Goal: Information Seeking & Learning: Understand process/instructions

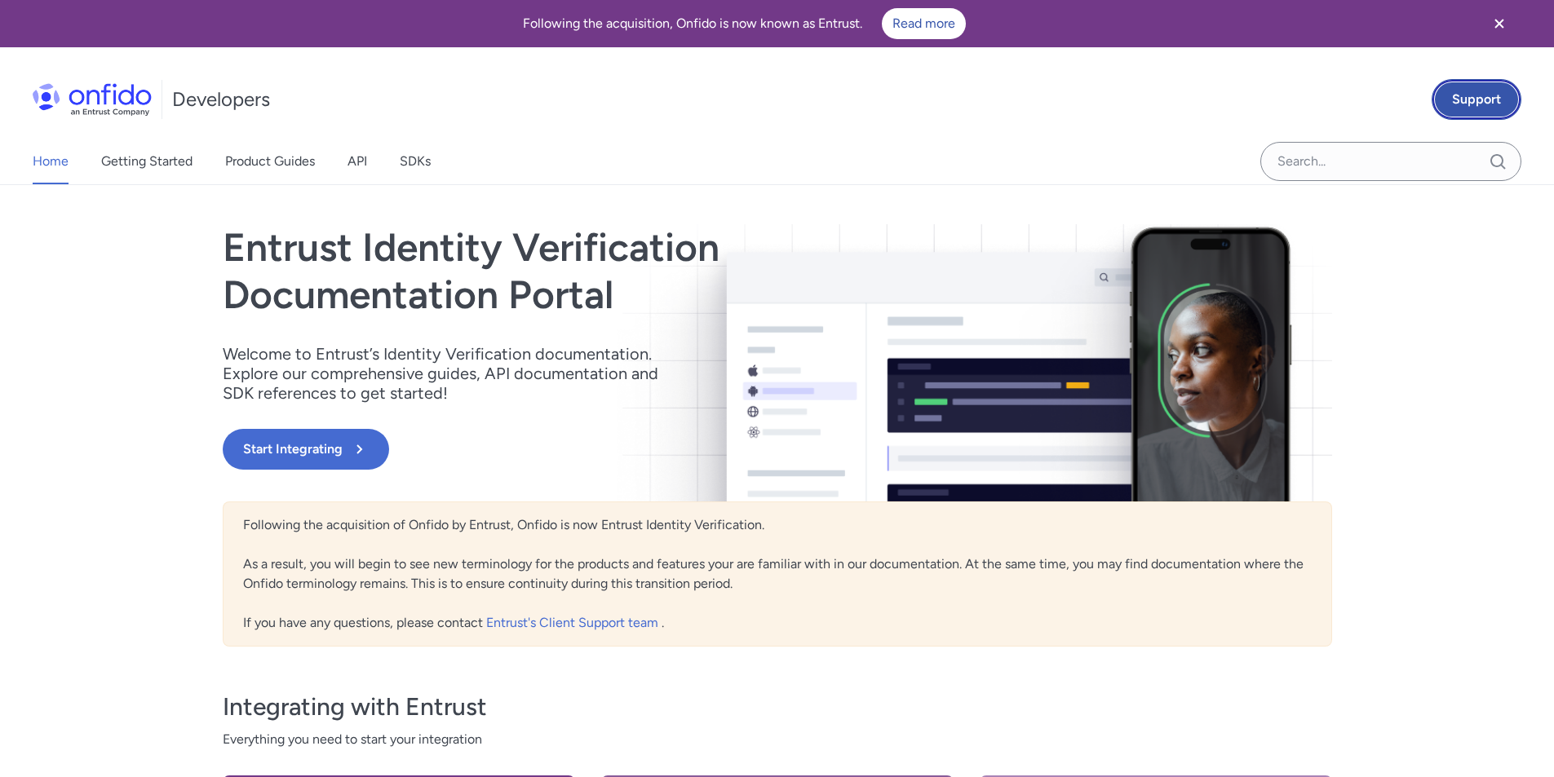
click at [1472, 99] on link "Support" at bounding box center [1477, 99] width 90 height 41
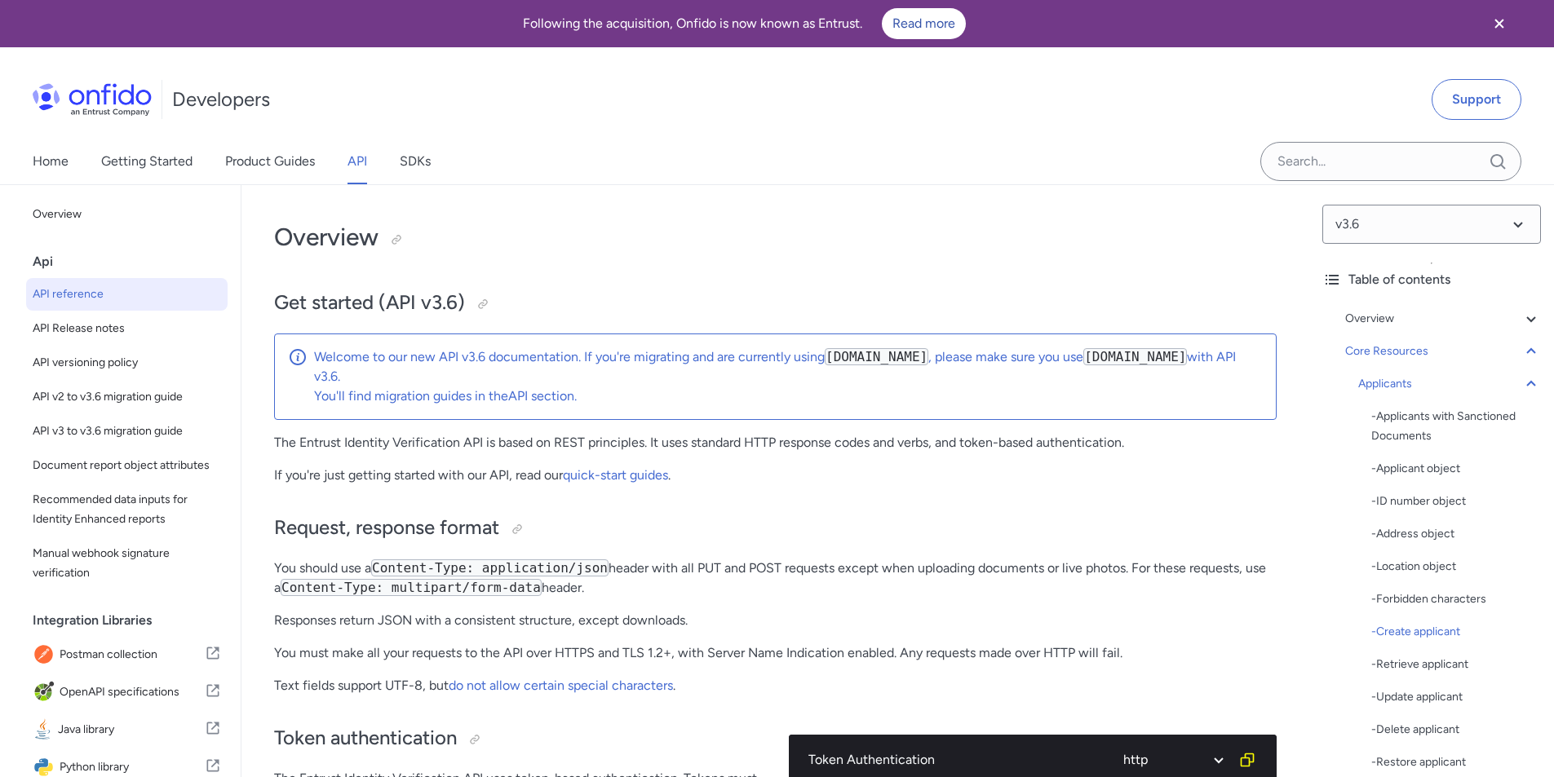
select select "http"
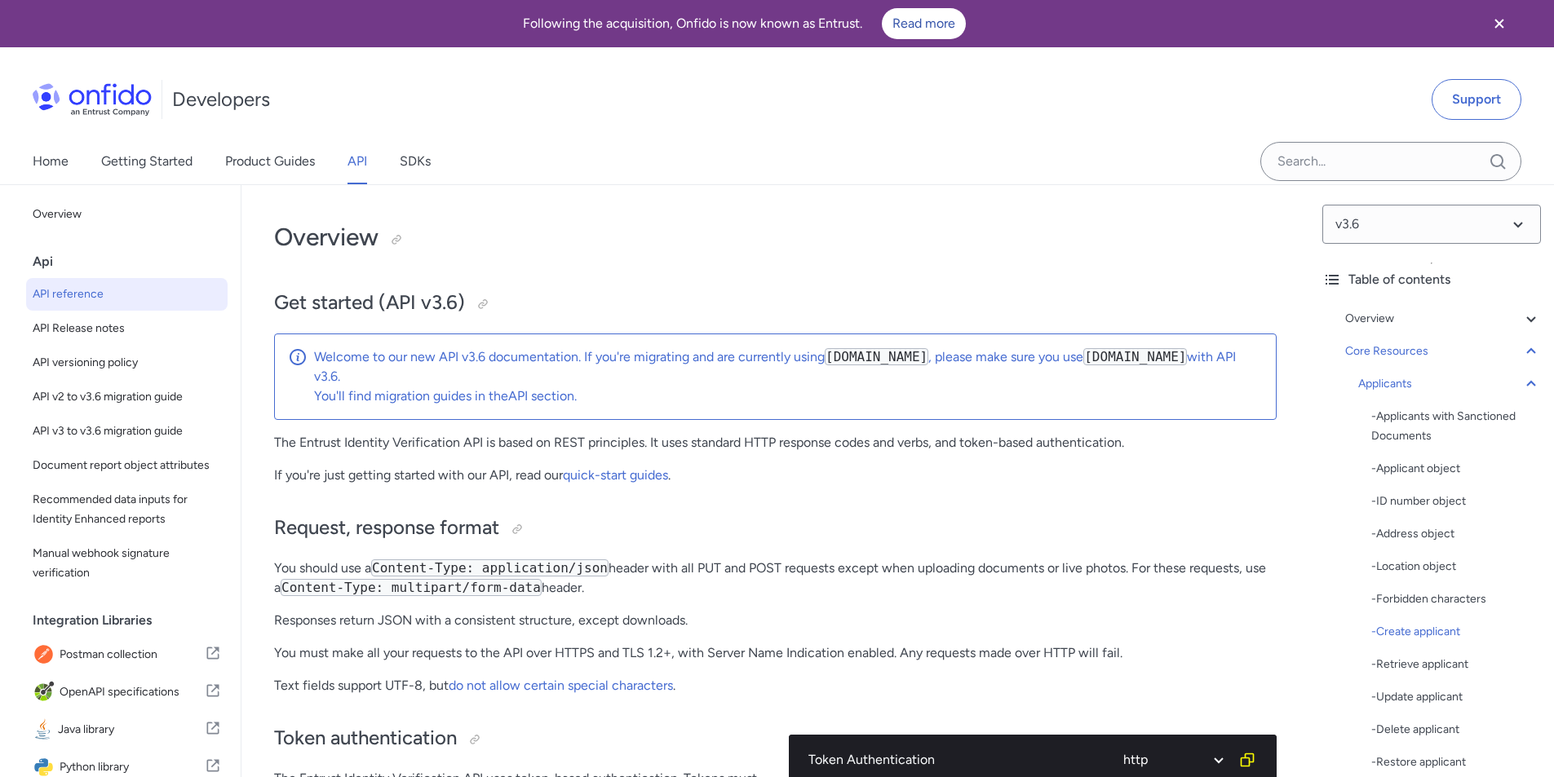
select select "http"
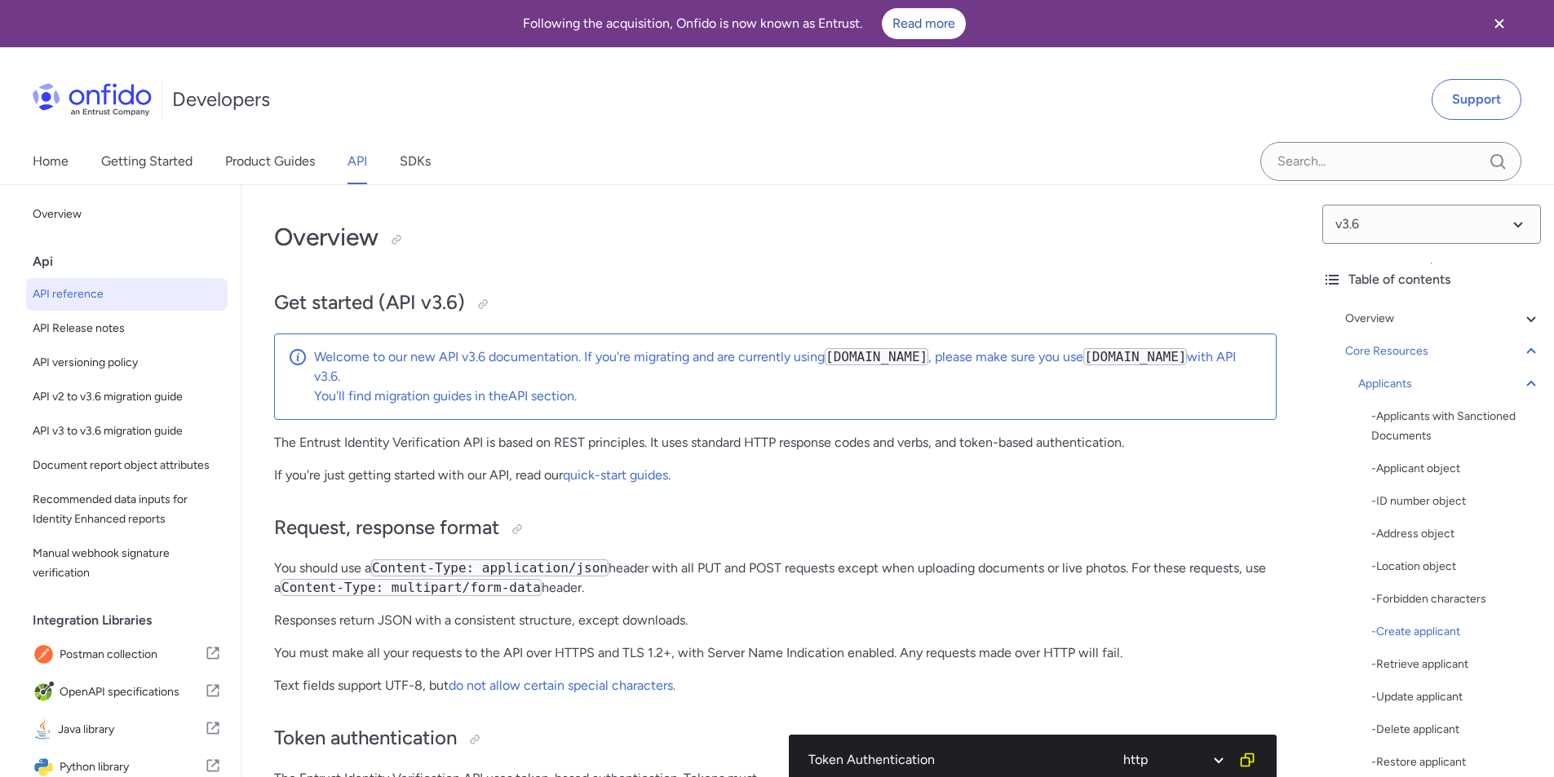
select select "http"
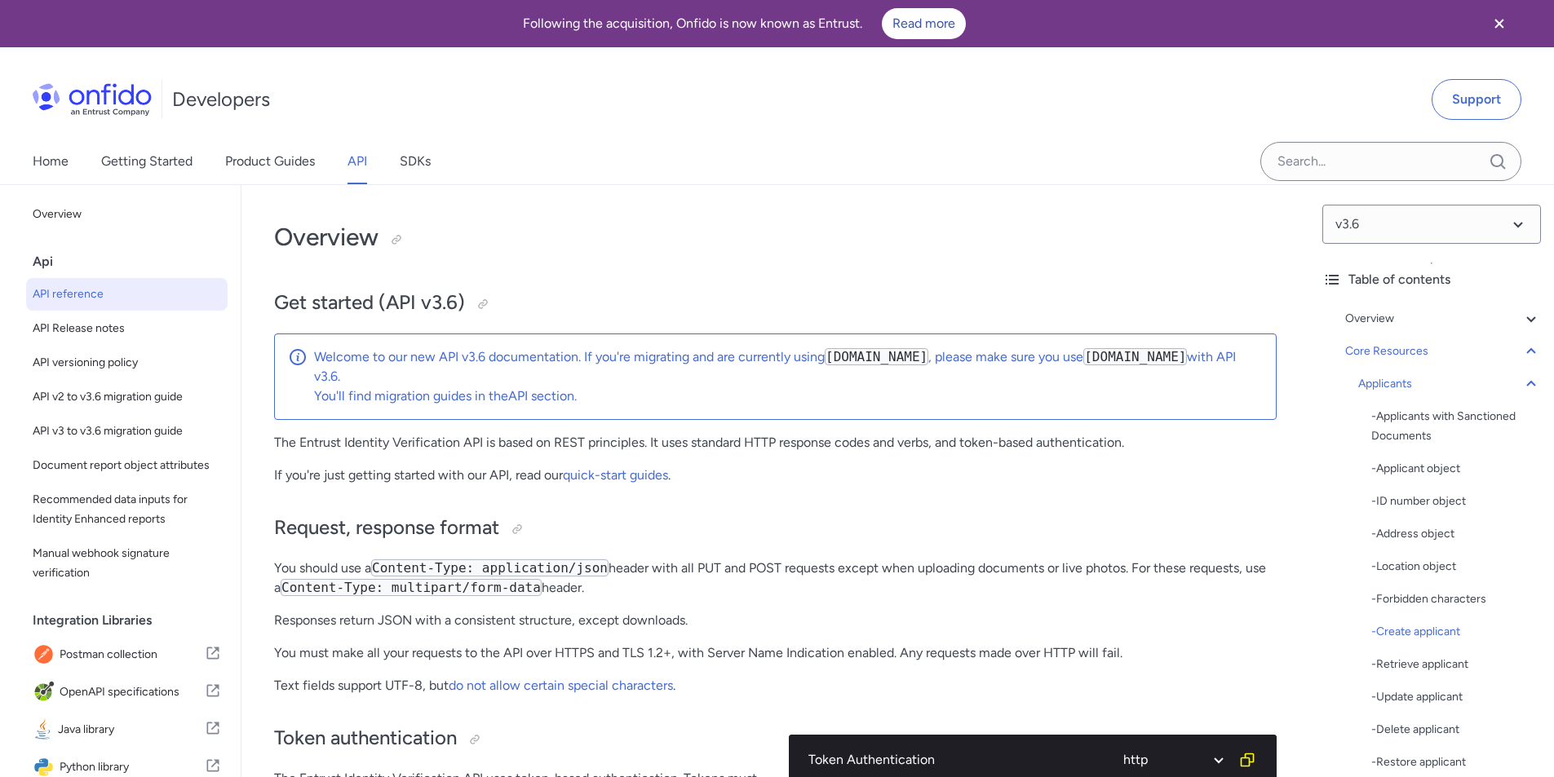
select select "http"
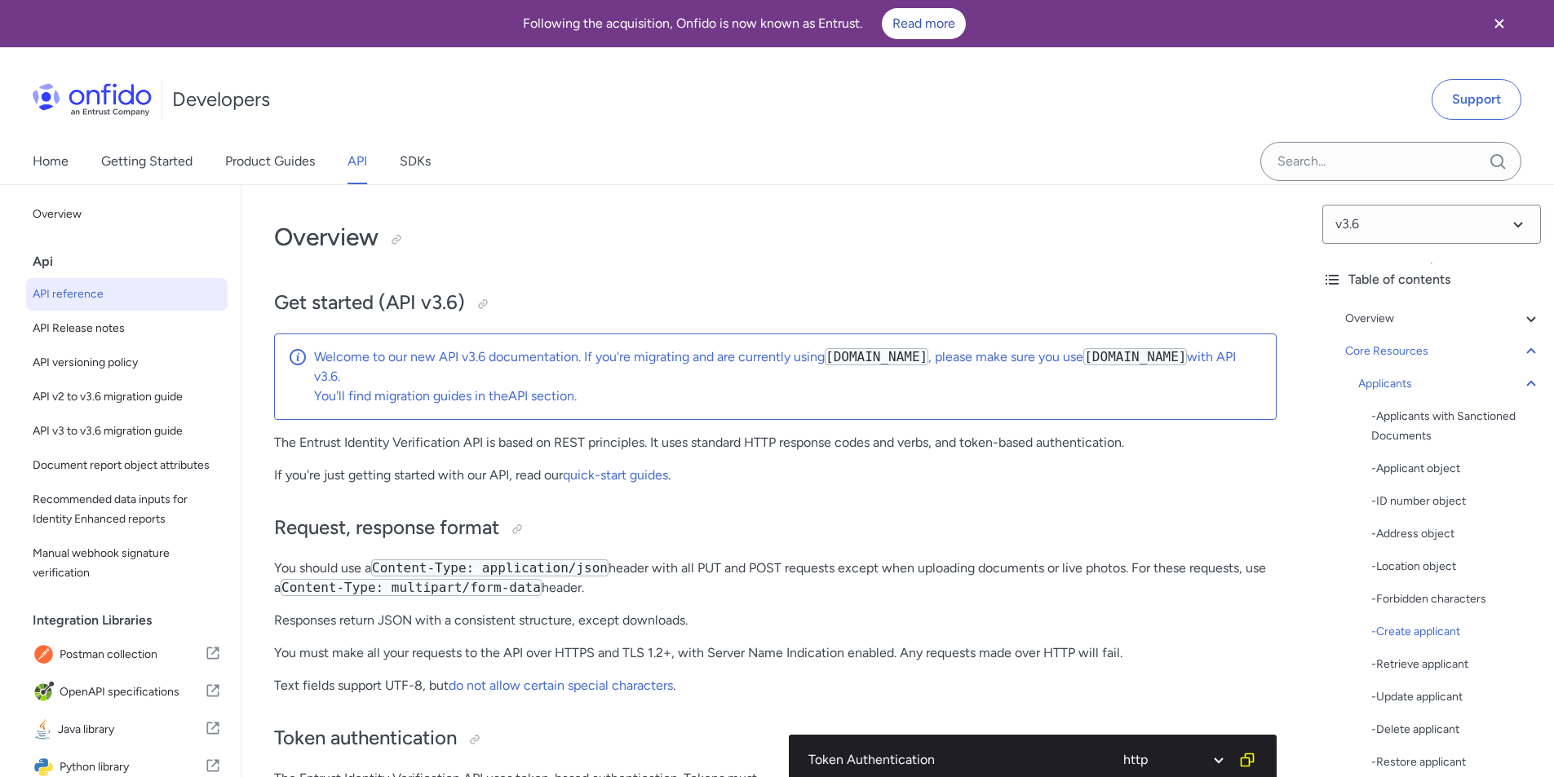
select select "http"
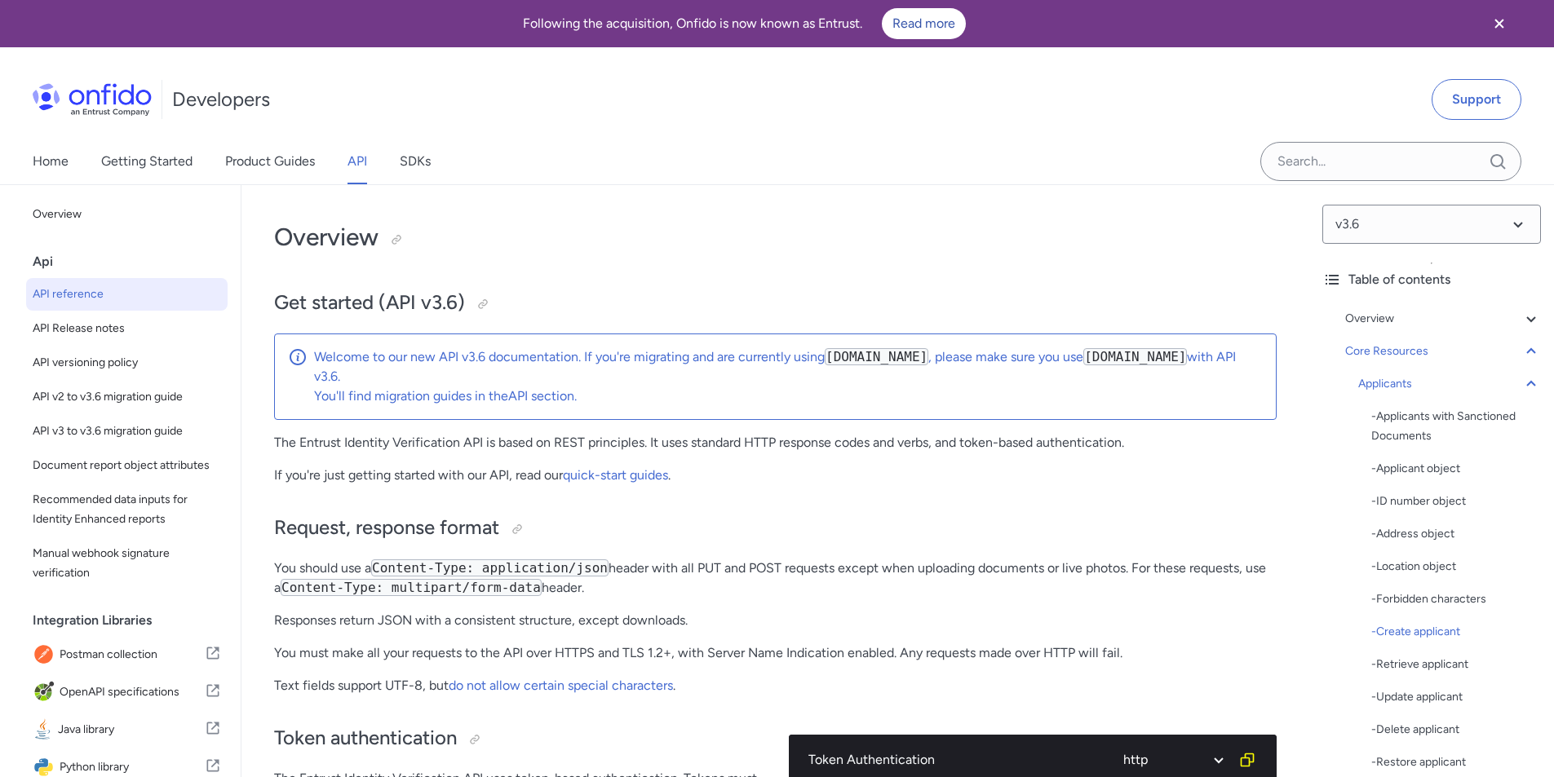
select select "http"
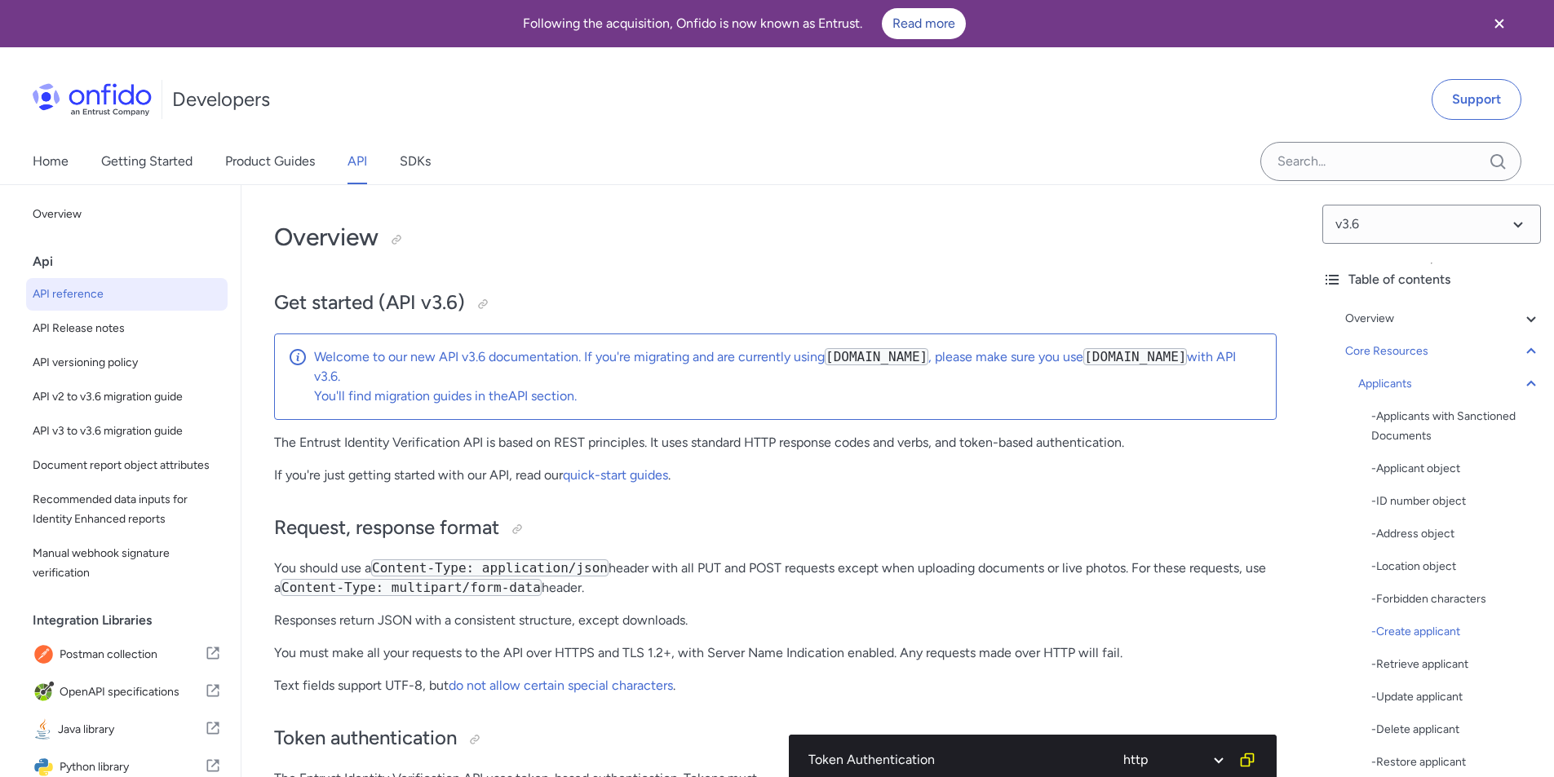
select select "http"
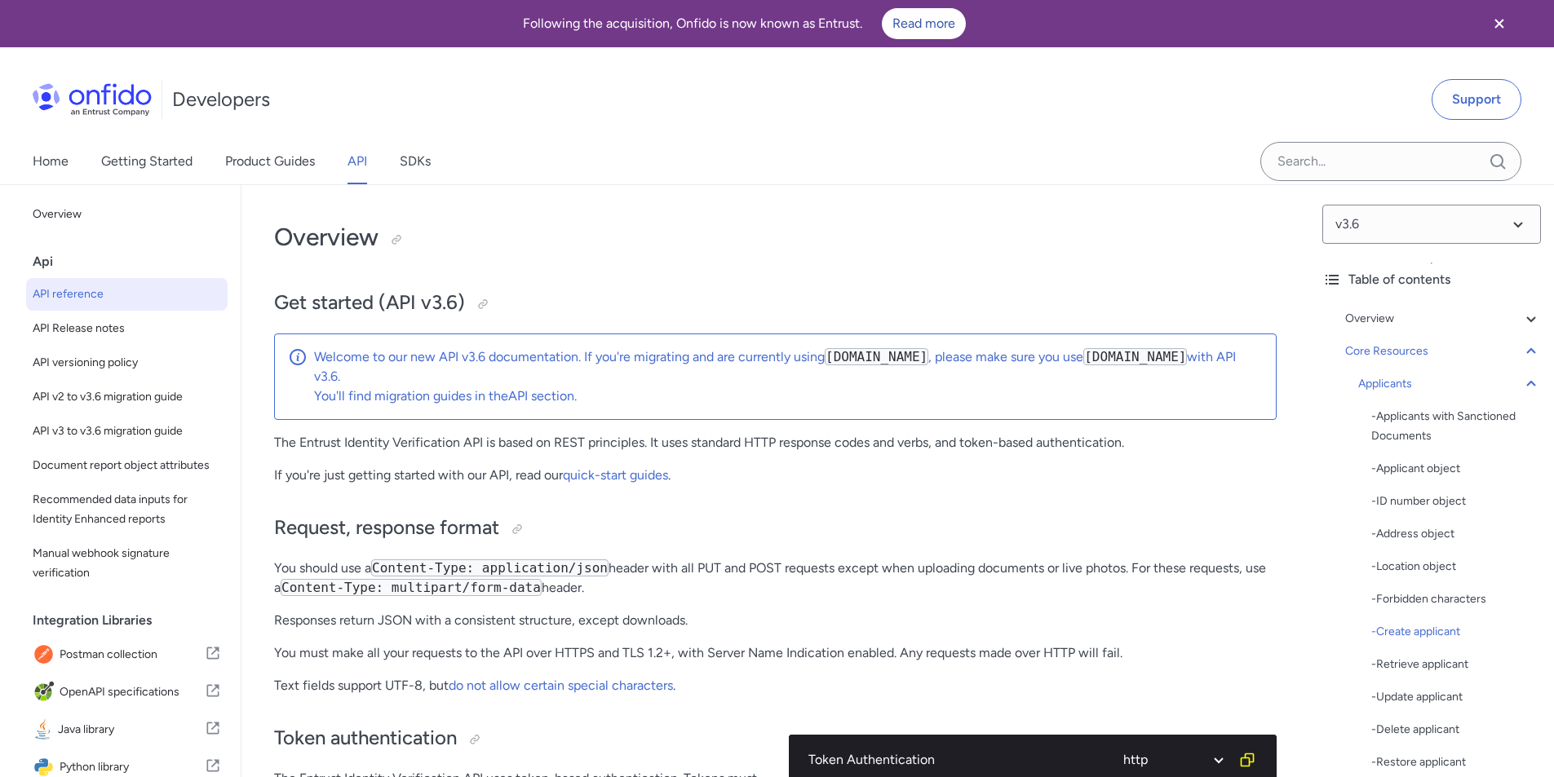
select select "http"
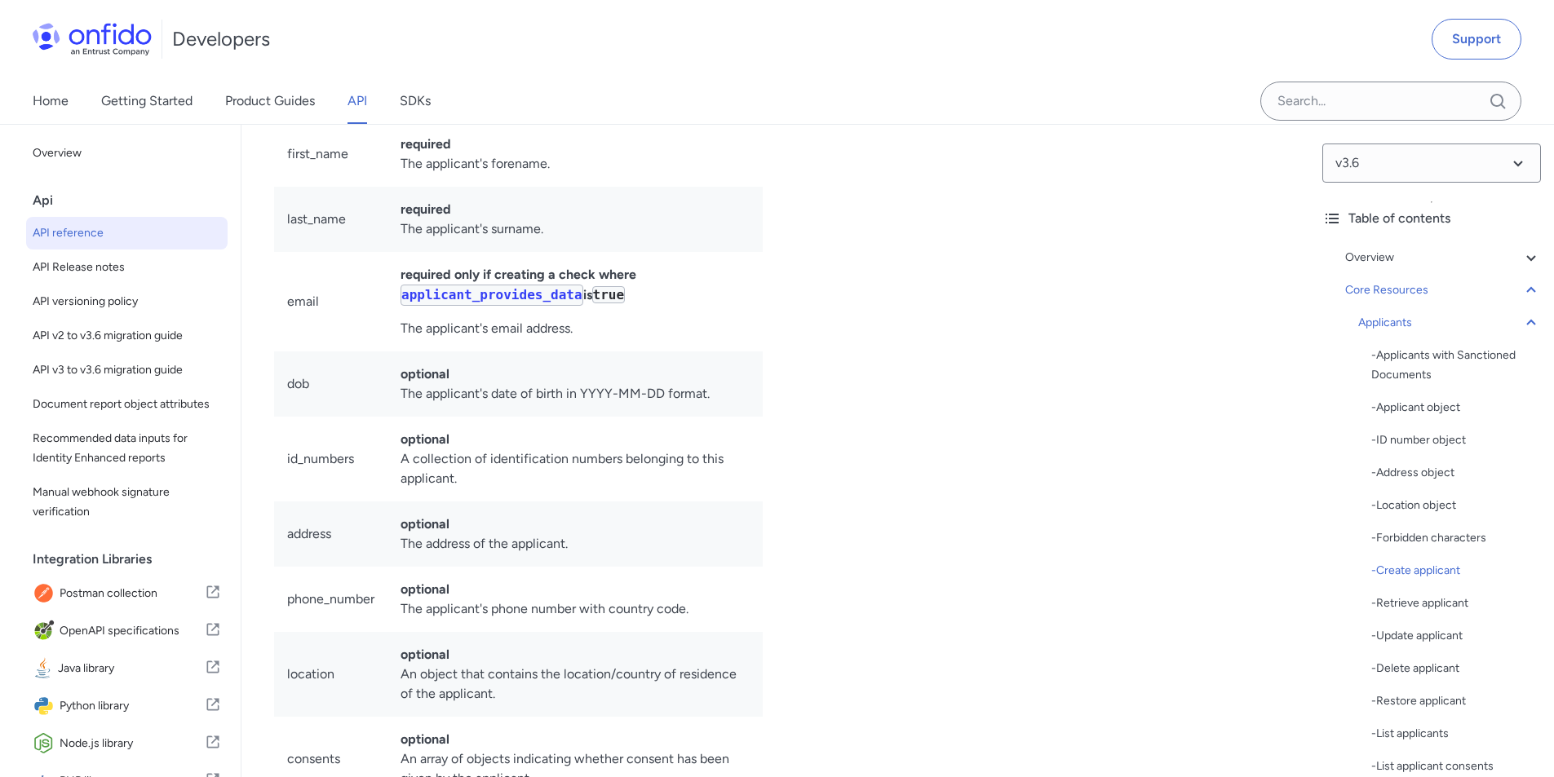
scroll to position [245, 0]
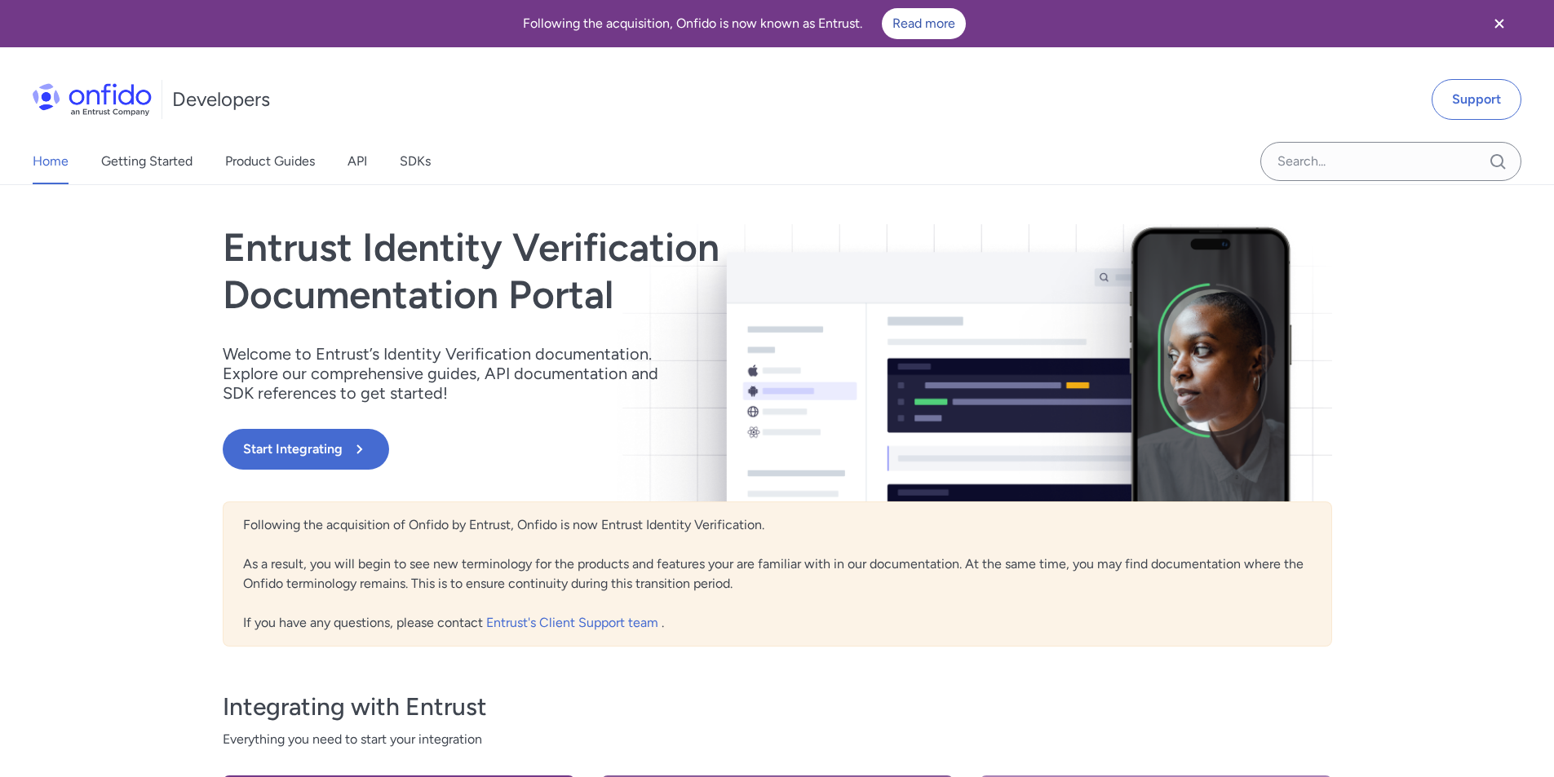
click at [1492, 27] on icon "Close banner" at bounding box center [1499, 24] width 20 height 20
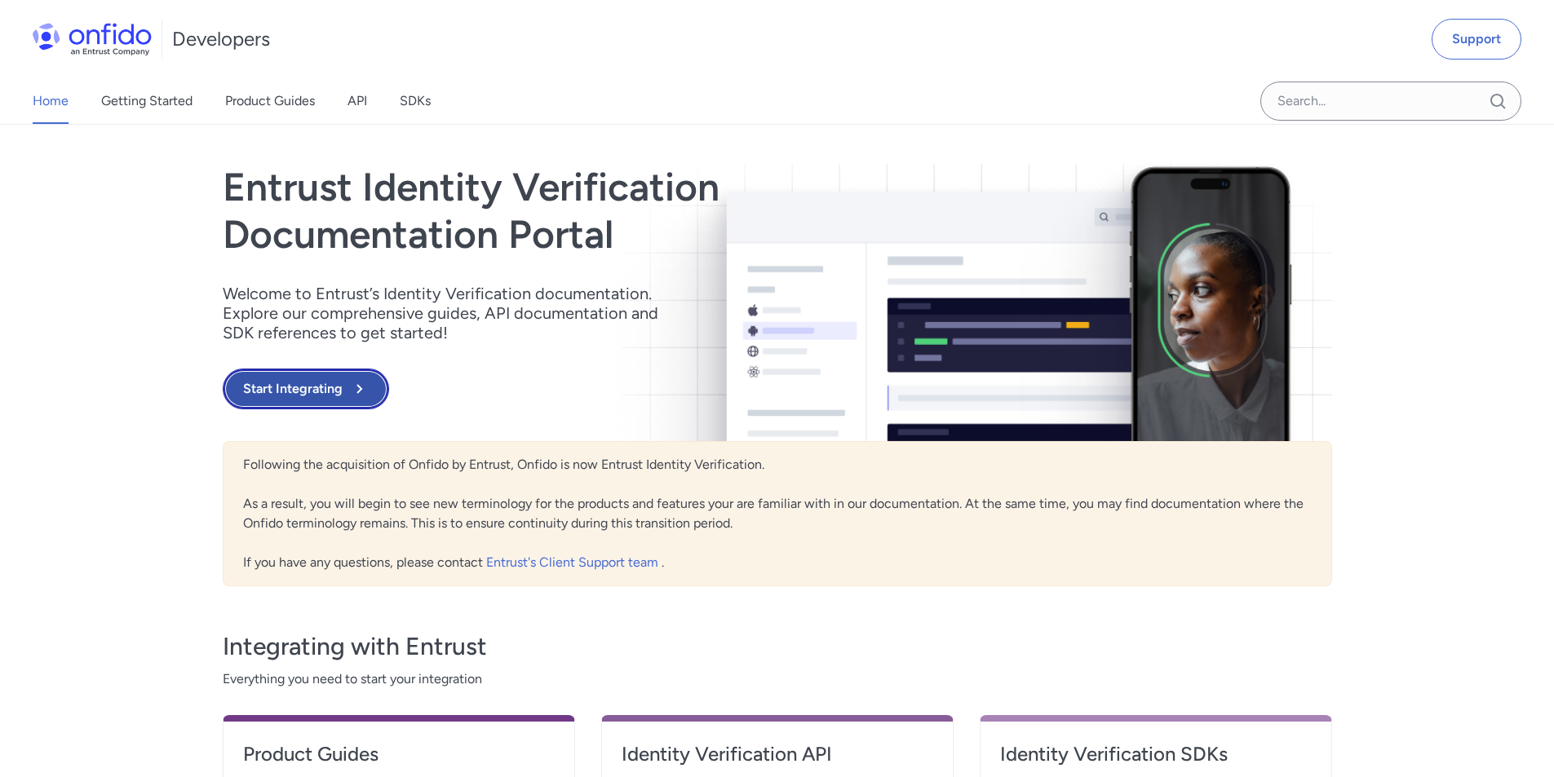
click at [287, 401] on button "Start Integrating" at bounding box center [306, 389] width 166 height 41
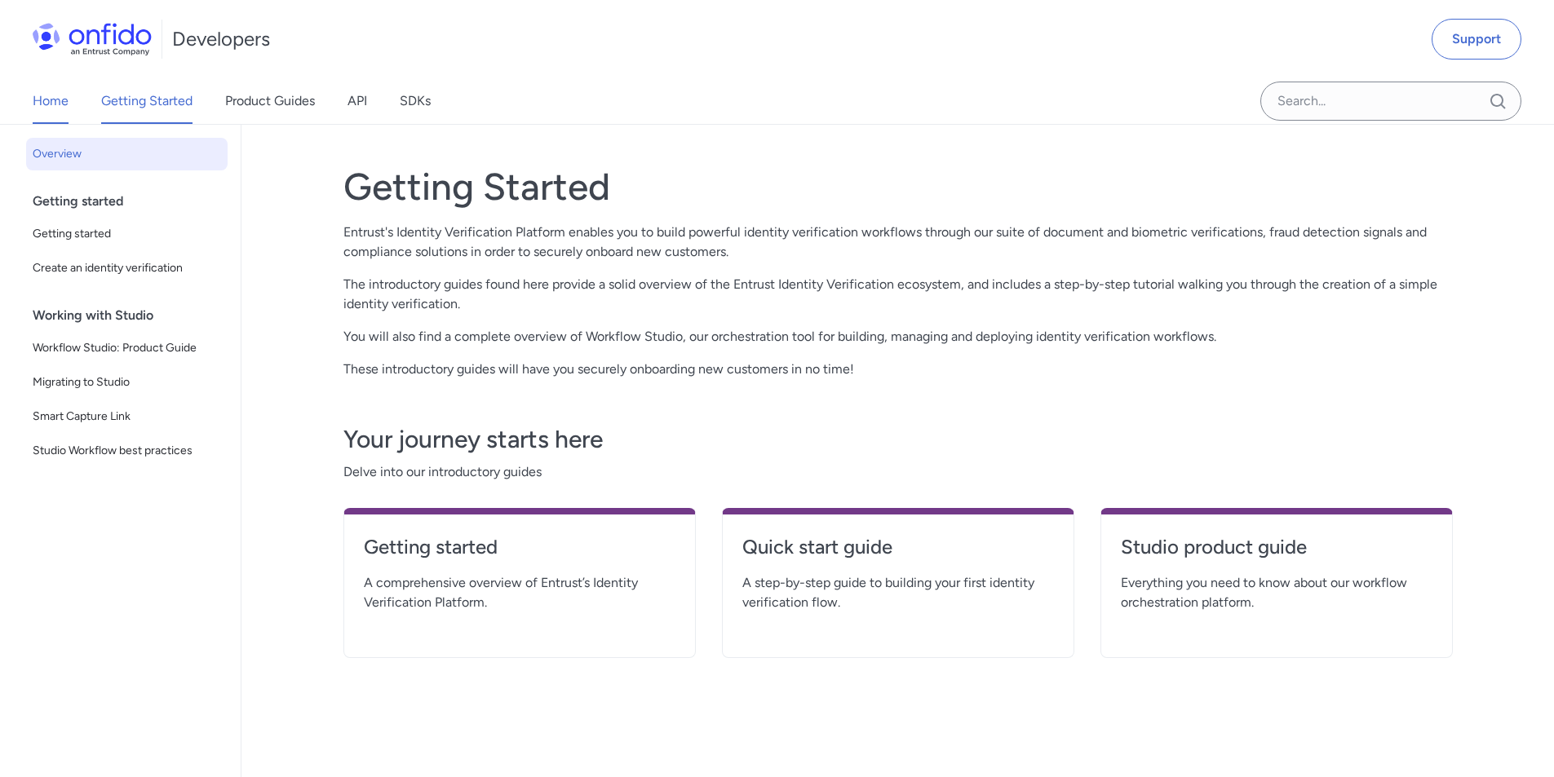
click at [60, 110] on link "Home" at bounding box center [51, 101] width 36 height 46
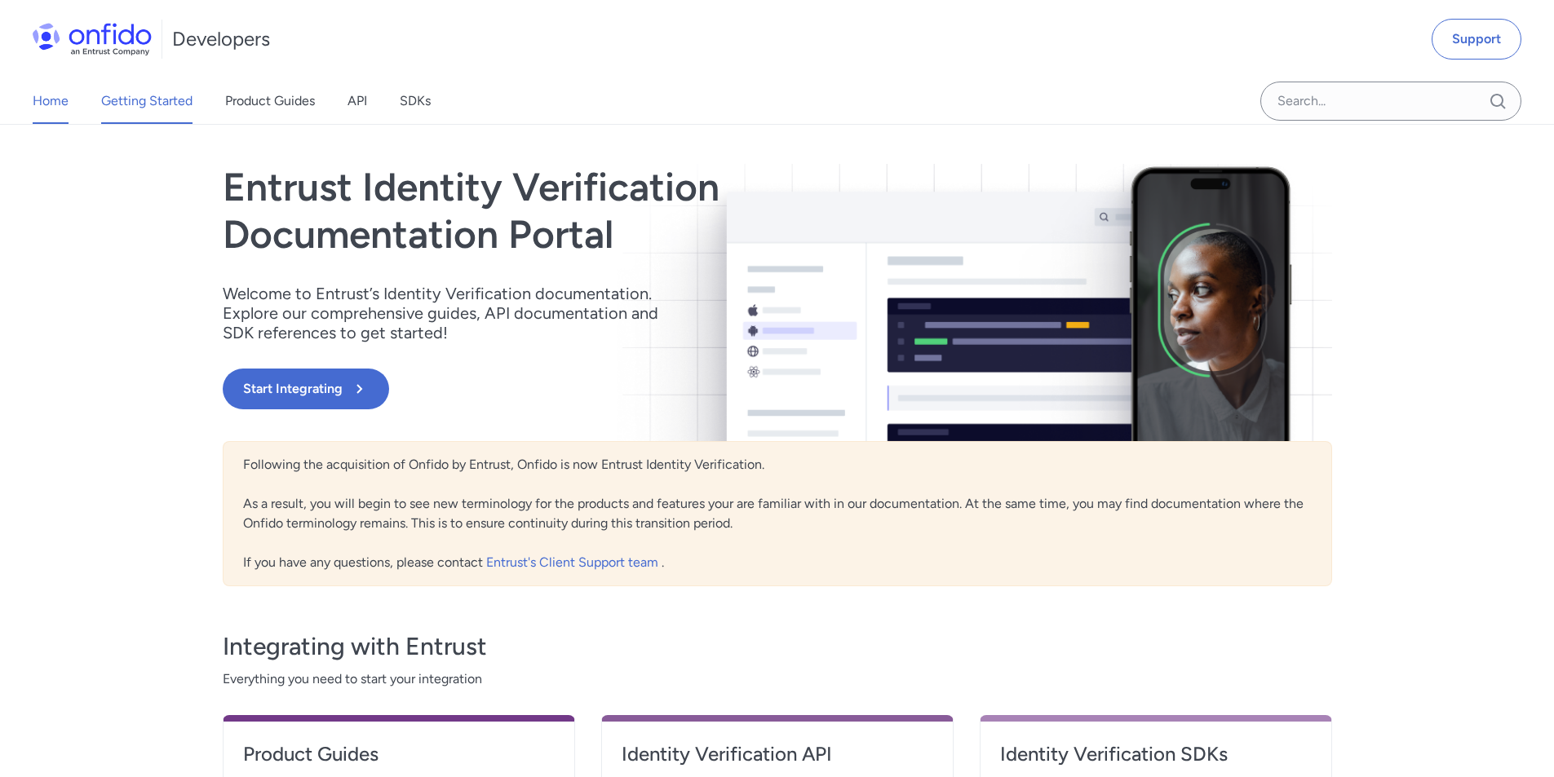
click at [142, 104] on link "Getting Started" at bounding box center [146, 101] width 91 height 46
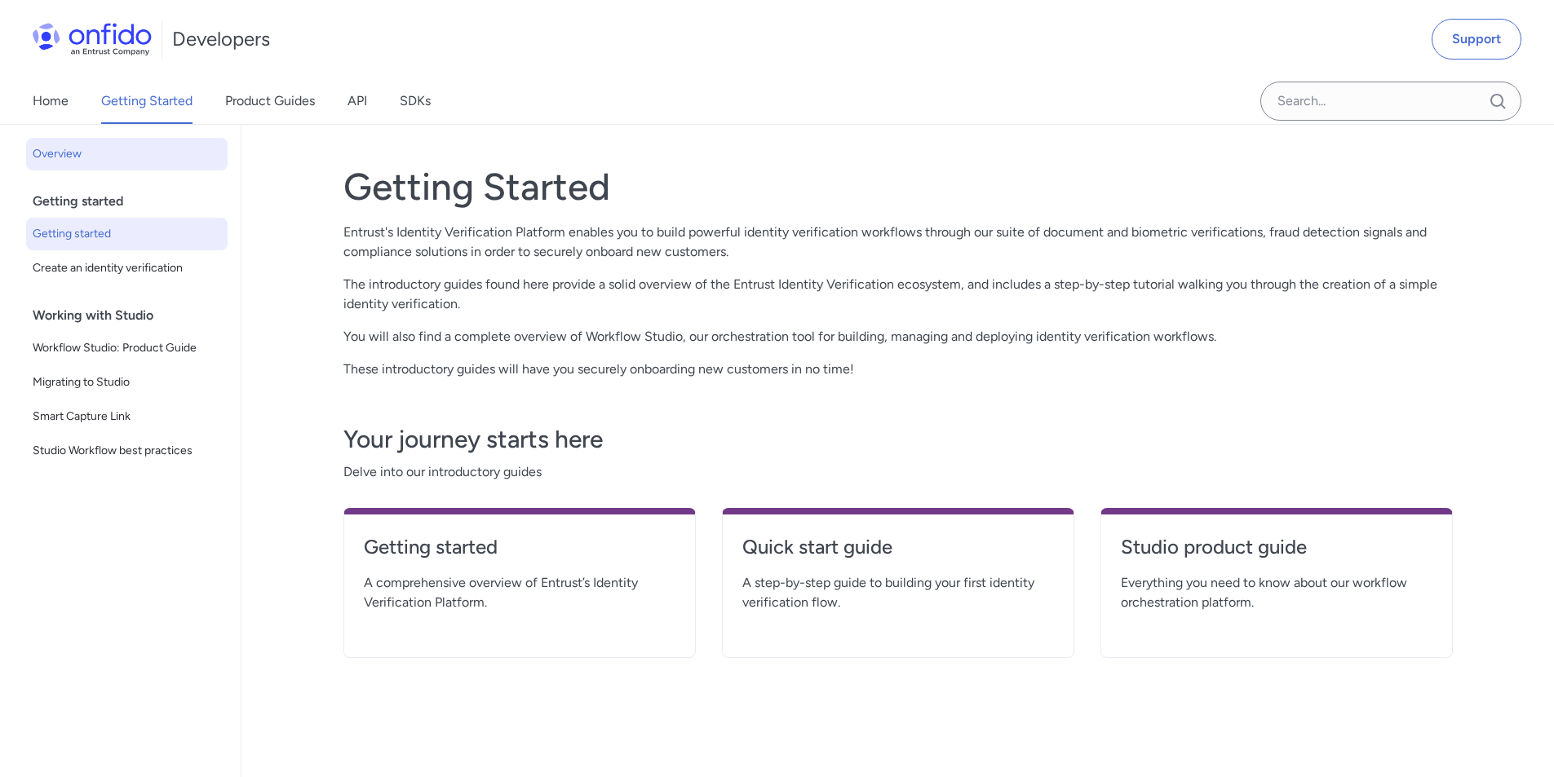
click at [73, 231] on span "Getting started" at bounding box center [127, 234] width 188 height 20
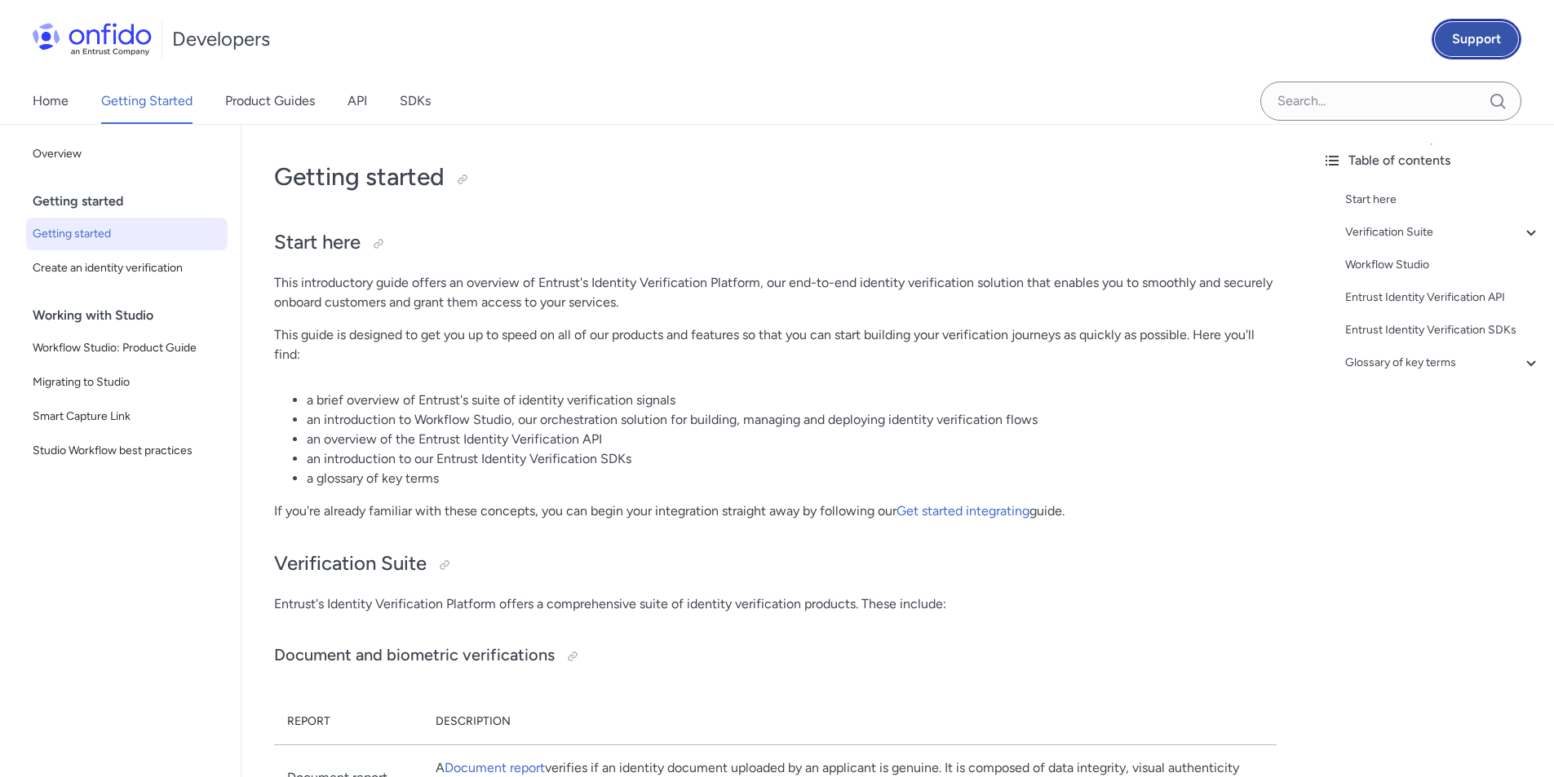
click at [1484, 43] on link "Support" at bounding box center [1477, 39] width 90 height 41
